Goal: Complete application form: Complete application form

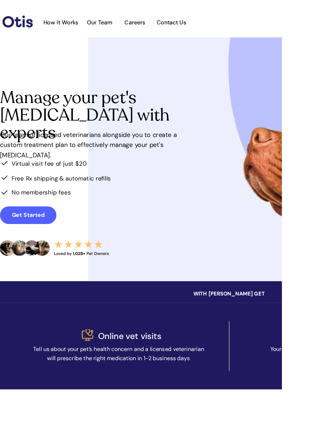
click at [77, 23] on span "How It Works" at bounding box center [68, 26] width 47 height 8
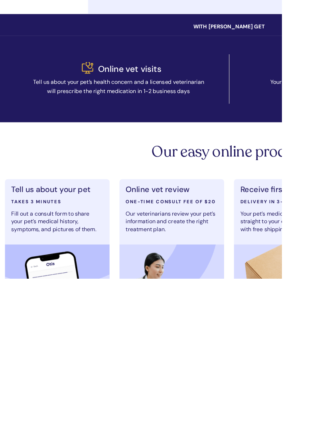
scroll to position [173, 0]
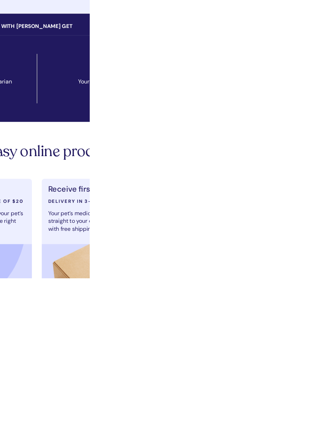
click at [319, 443] on img at bounding box center [324, 449] width 119 height 86
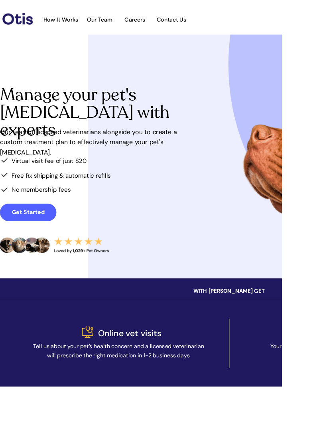
scroll to position [0, 0]
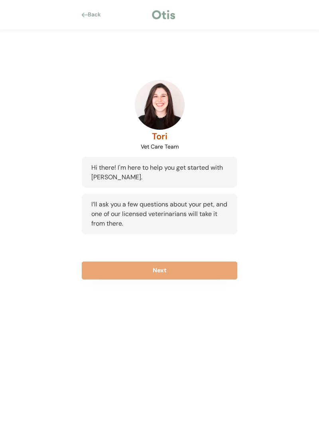
click at [201, 268] on button "Next" at bounding box center [160, 270] width 156 height 18
